Goal: Information Seeking & Learning: Check status

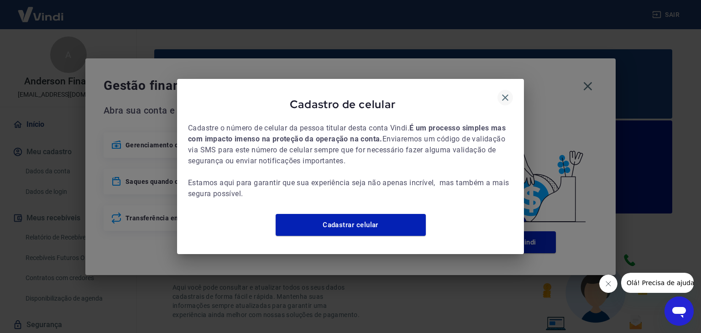
click at [505, 94] on icon "button" at bounding box center [505, 97] width 11 height 11
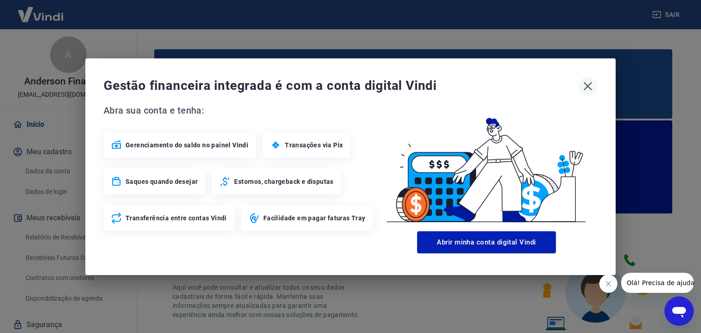
click at [589, 94] on button "button" at bounding box center [587, 86] width 19 height 19
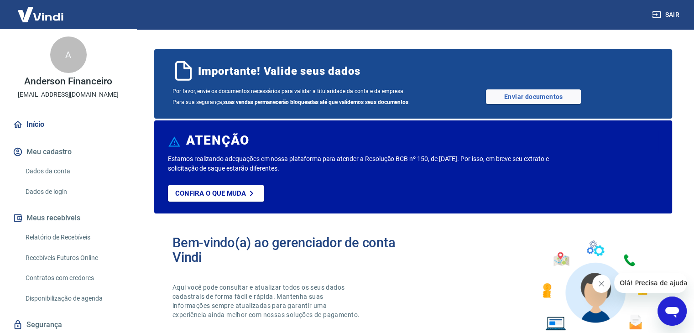
click at [660, 21] on button "Sair" at bounding box center [666, 14] width 33 height 17
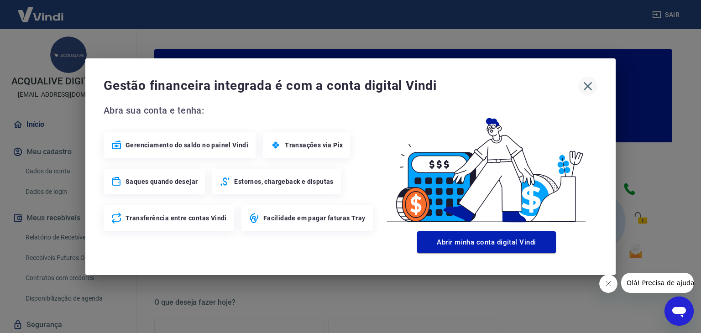
click at [585, 88] on icon "button" at bounding box center [588, 86] width 9 height 9
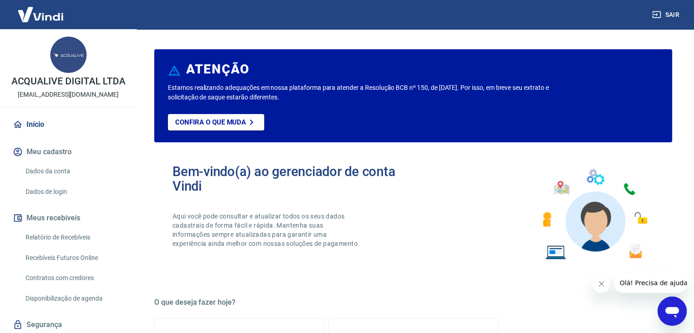
click at [72, 239] on link "Relatório de Recebíveis" at bounding box center [74, 237] width 104 height 19
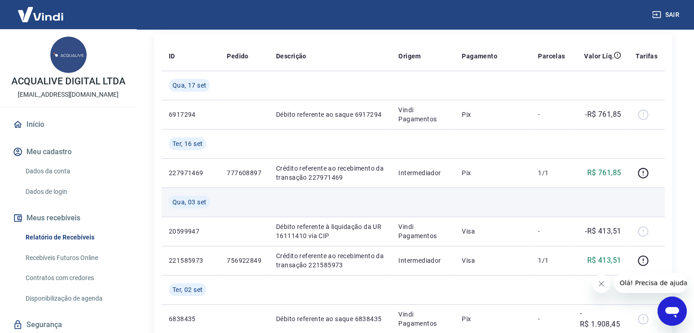
scroll to position [137, 0]
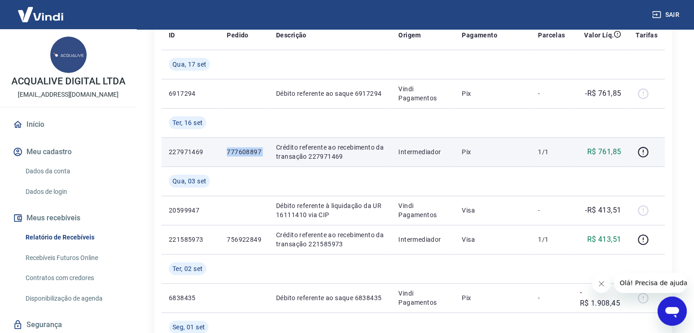
drag, startPoint x: 228, startPoint y: 153, endPoint x: 270, endPoint y: 151, distance: 41.6
click at [270, 151] on tr "227971469 777608897 Crédito referente ao recebimento da transação 227971469 Int…" at bounding box center [413, 151] width 503 height 29
copy p "777608897"
